Goal: Task Accomplishment & Management: Use online tool/utility

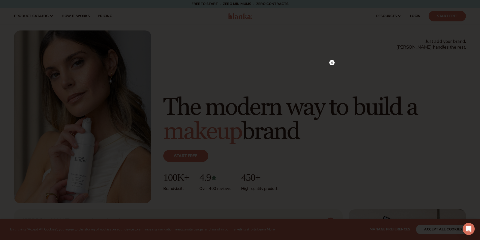
click at [333, 62] on icon at bounding box center [332, 63] width 3 height 3
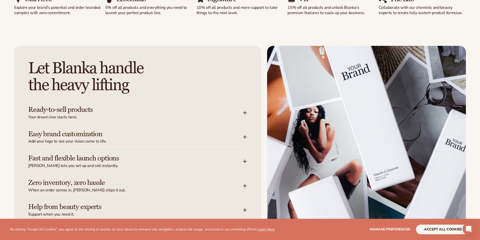
scroll to position [706, 0]
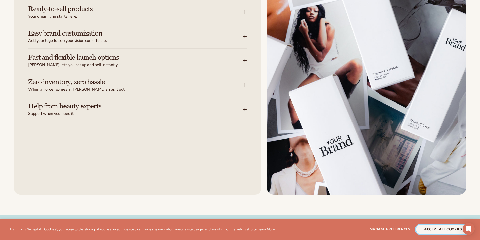
click at [447, 231] on button "accept all cookies" at bounding box center [443, 230] width 54 height 10
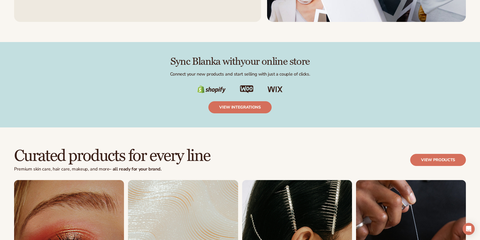
scroll to position [908, 0]
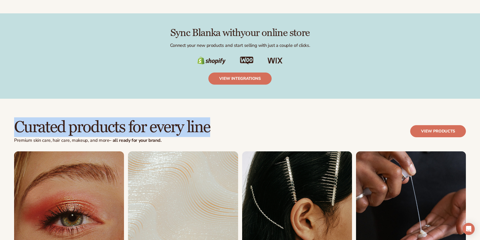
drag, startPoint x: 211, startPoint y: 130, endPoint x: 17, endPoint y: 125, distance: 193.5
click at [17, 125] on div "Curated products for every line Premium [MEDICAL_DATA], hair care, makeup, and …" at bounding box center [240, 135] width 452 height 33
drag, startPoint x: 164, startPoint y: 142, endPoint x: 16, endPoint y: 127, distance: 149.1
click at [16, 127] on div "Curated products for every line Premium [MEDICAL_DATA], hair care, makeup, and …" at bounding box center [112, 131] width 196 height 24
click at [16, 127] on h2 "Curated products for every line" at bounding box center [112, 127] width 196 height 17
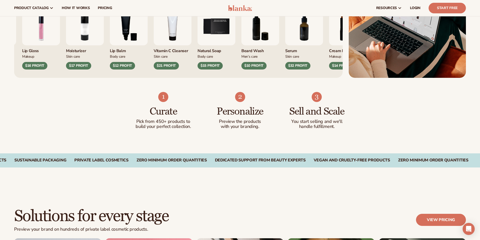
scroll to position [202, 0]
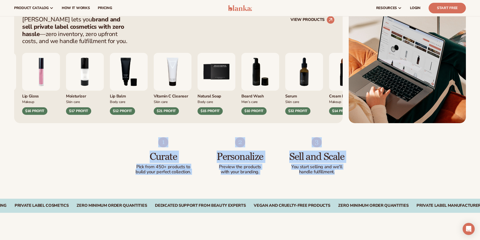
drag, startPoint x: 350, startPoint y: 173, endPoint x: 132, endPoint y: 145, distance: 219.7
click at [132, 145] on div "Curate Pick from 450+ products to build your perfect collection. Personalize Pr…" at bounding box center [240, 161] width 480 height 76
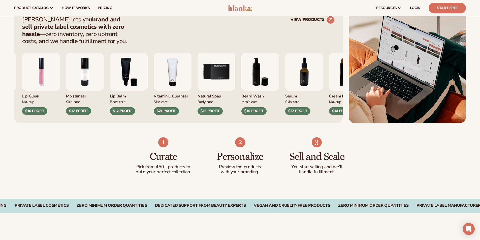
click at [132, 145] on div "Curate Pick from 450+ products to build your perfect collection. Personalize Pr…" at bounding box center [240, 161] width 480 height 76
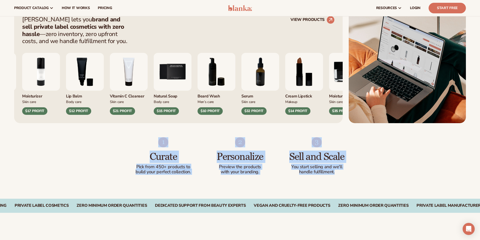
drag, startPoint x: 137, startPoint y: 140, endPoint x: 353, endPoint y: 174, distance: 218.5
click at [353, 174] on div "Curate Pick from 450+ products to build your perfect collection. Personalize Pr…" at bounding box center [240, 161] width 480 height 76
click at [350, 175] on div "Curate Pick from 450+ products to build your perfect collection. Personalize Pr…" at bounding box center [240, 161] width 480 height 76
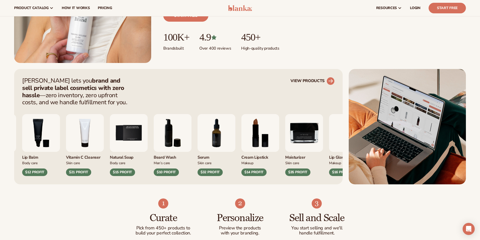
scroll to position [76, 0]
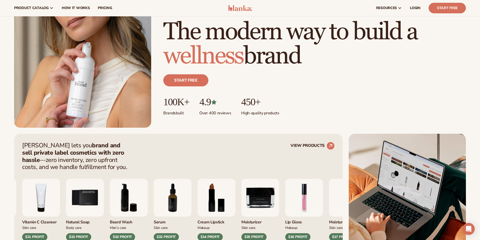
drag, startPoint x: 326, startPoint y: 69, endPoint x: 320, endPoint y: 67, distance: 6.0
click at [324, 69] on div "Start free" at bounding box center [314, 82] width 303 height 28
